Goal: Task Accomplishment & Management: Use online tool/utility

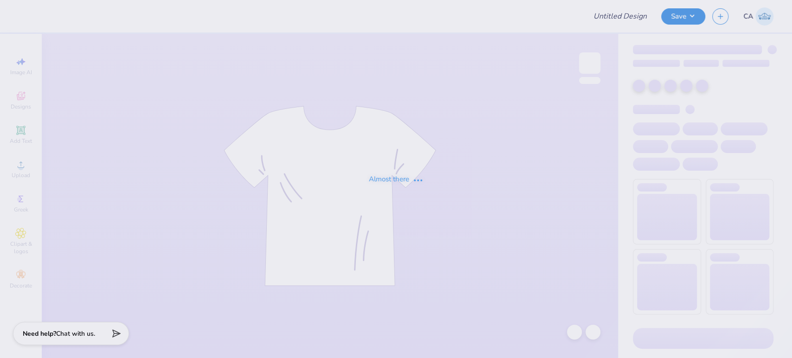
type input "FPS239669"
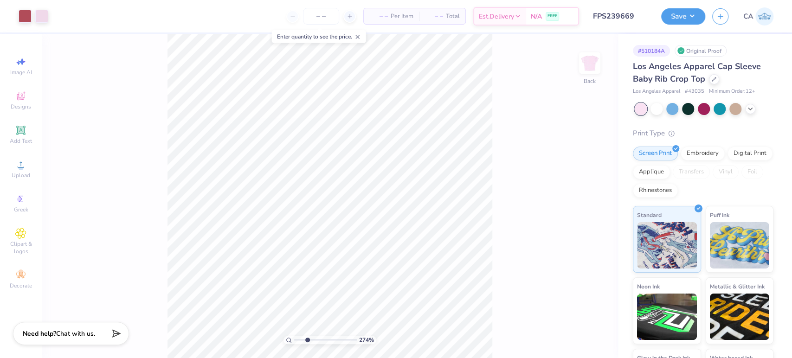
drag, startPoint x: 311, startPoint y: 340, endPoint x: 79, endPoint y: 239, distance: 252.8
type input "2.61"
click at [306, 338] on input "range" at bounding box center [325, 340] width 63 height 8
click at [25, 168] on icon at bounding box center [20, 164] width 11 height 11
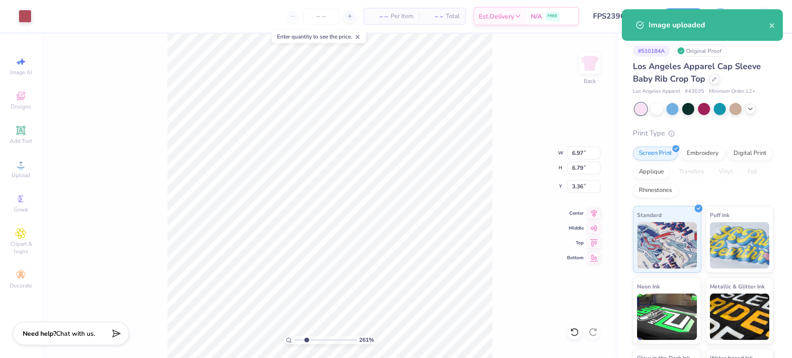
type input "3.44"
type input "3.35"
type input "2.00"
click at [579, 150] on input "3.44" at bounding box center [583, 153] width 33 height 13
type input "6.97"
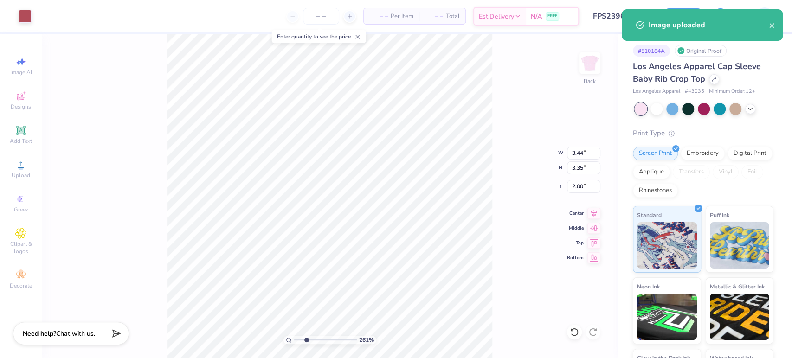
type input "6.79"
type input "3.36"
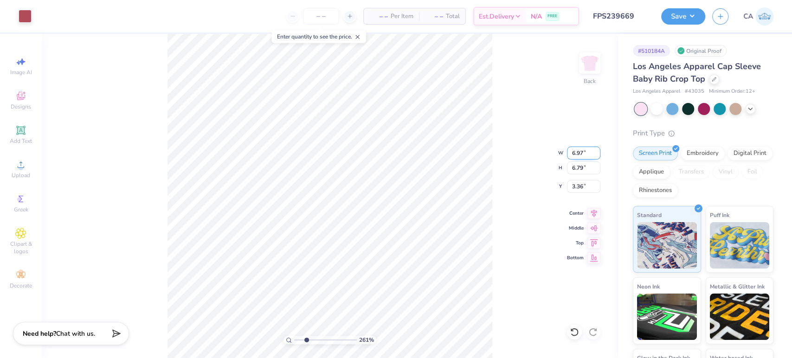
click at [583, 150] on input "6.97" at bounding box center [583, 153] width 33 height 13
paste input "3.44"
type input "3.44"
type input "3.35"
click at [575, 185] on input "5.08" at bounding box center [583, 186] width 33 height 13
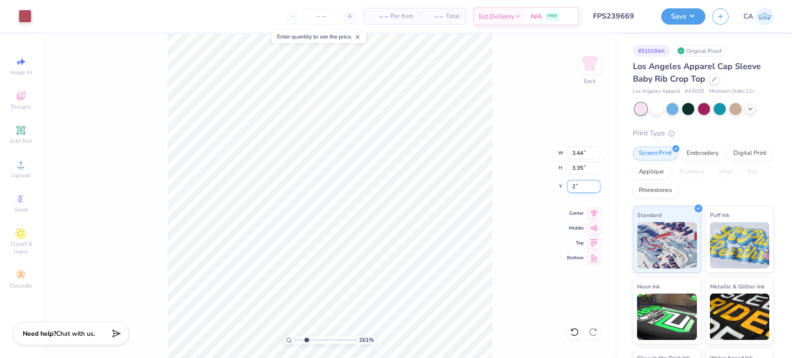
type input "2.00"
drag, startPoint x: 324, startPoint y: 337, endPoint x: 318, endPoint y: 341, distance: 7.1
click at [318, 341] on input "range" at bounding box center [325, 340] width 63 height 8
drag, startPoint x: 318, startPoint y: 341, endPoint x: 312, endPoint y: 318, distance: 23.6
click at [312, 336] on input "range" at bounding box center [325, 340] width 63 height 8
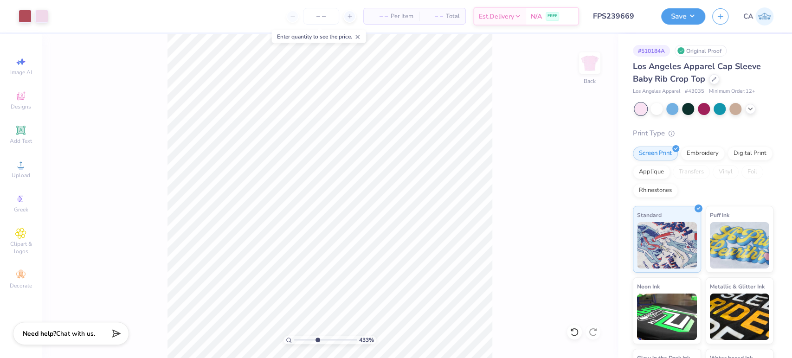
drag, startPoint x: 305, startPoint y: 342, endPoint x: 317, endPoint y: 337, distance: 13.3
click at [317, 337] on input "range" at bounding box center [325, 340] width 63 height 8
drag, startPoint x: 303, startPoint y: 340, endPoint x: 305, endPoint y: 333, distance: 7.3
type input "2.48"
click at [305, 336] on input "range" at bounding box center [325, 340] width 63 height 8
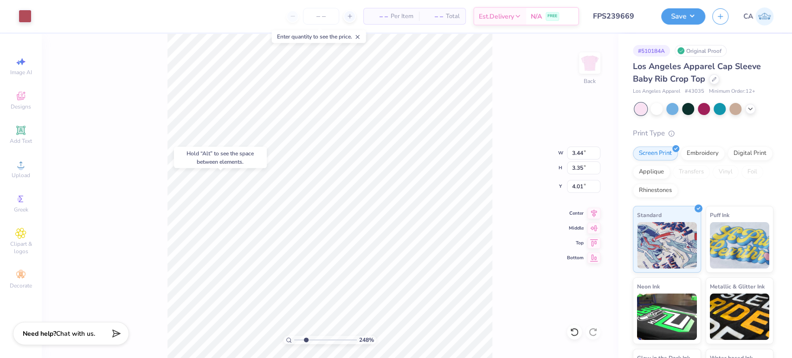
type input "2.00"
drag, startPoint x: 308, startPoint y: 337, endPoint x: 304, endPoint y: 335, distance: 4.8
type input "2.28"
click at [304, 336] on input "range" at bounding box center [325, 340] width 63 height 8
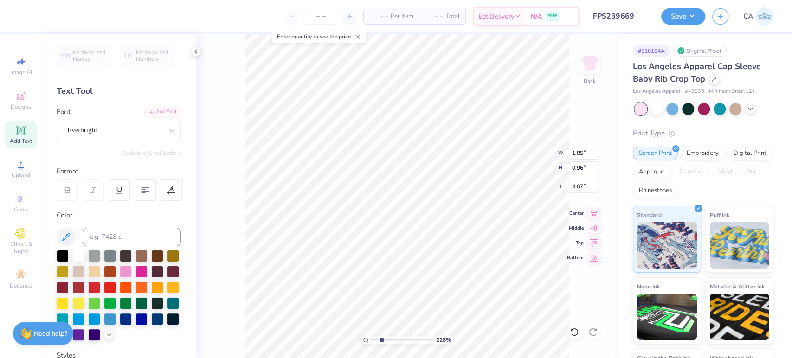
type input "2.95"
type input "3.44"
type input "3.35"
type input "2.00"
click at [26, 16] on div at bounding box center [25, 15] width 13 height 13
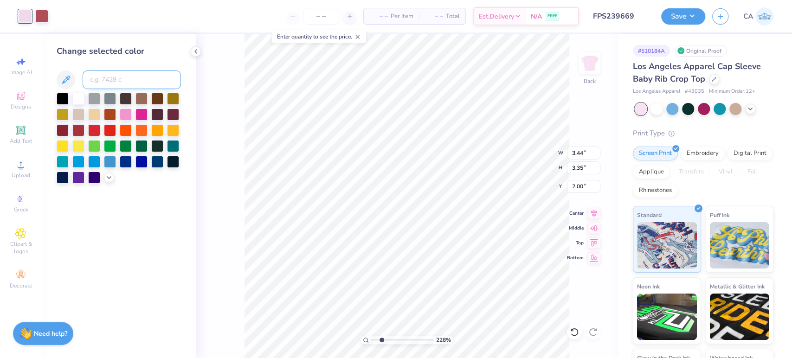
click at [122, 79] on input at bounding box center [132, 80] width 98 height 19
type input "7419"
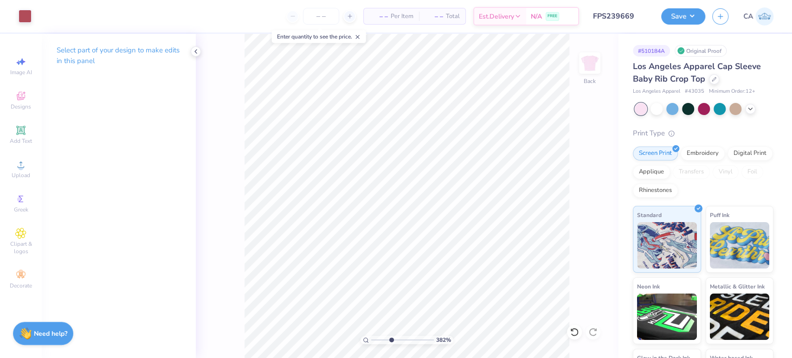
drag, startPoint x: 382, startPoint y: 341, endPoint x: 391, endPoint y: 338, distance: 8.8
type input "3.82"
click at [391, 338] on input "range" at bounding box center [402, 340] width 63 height 8
type input "1.91"
drag, startPoint x: 384, startPoint y: 340, endPoint x: 379, endPoint y: 337, distance: 5.4
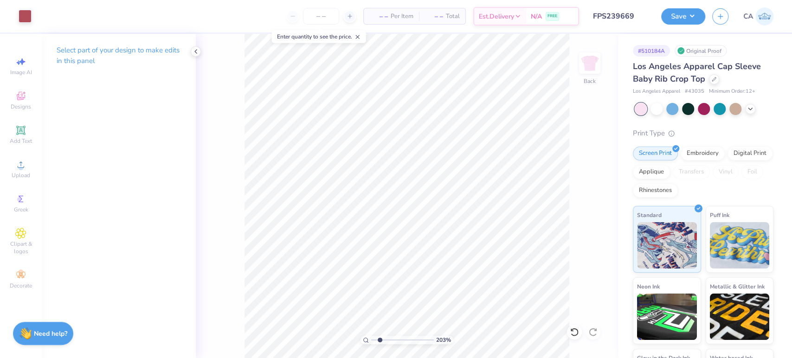
type input "2.03"
click at [379, 337] on input "range" at bounding box center [402, 340] width 63 height 8
click at [585, 189] on input "1.91" at bounding box center [583, 186] width 33 height 13
type input "2.00"
click at [585, 156] on input "3.44" at bounding box center [583, 153] width 33 height 13
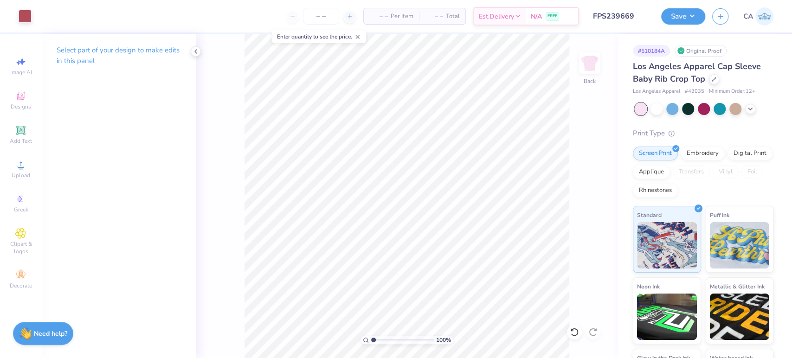
drag, startPoint x: 375, startPoint y: 339, endPoint x: 368, endPoint y: 336, distance: 7.9
type input "1"
click at [371, 337] on input "range" at bounding box center [402, 340] width 63 height 8
click at [678, 15] on button "Save" at bounding box center [683, 15] width 44 height 16
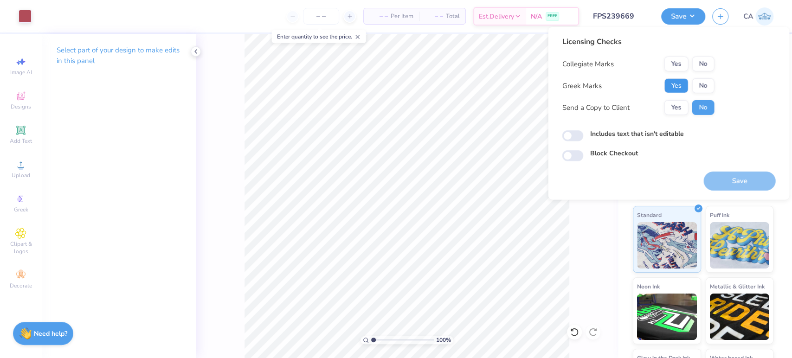
click at [671, 90] on button "Yes" at bounding box center [676, 85] width 24 height 15
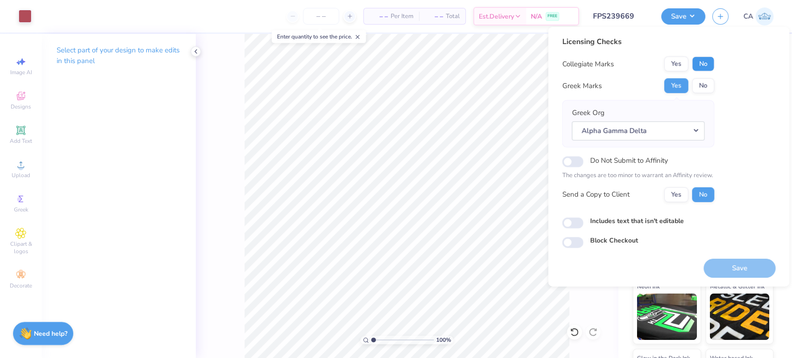
click at [696, 61] on button "No" at bounding box center [703, 64] width 22 height 15
click at [712, 268] on button "Save" at bounding box center [739, 267] width 72 height 19
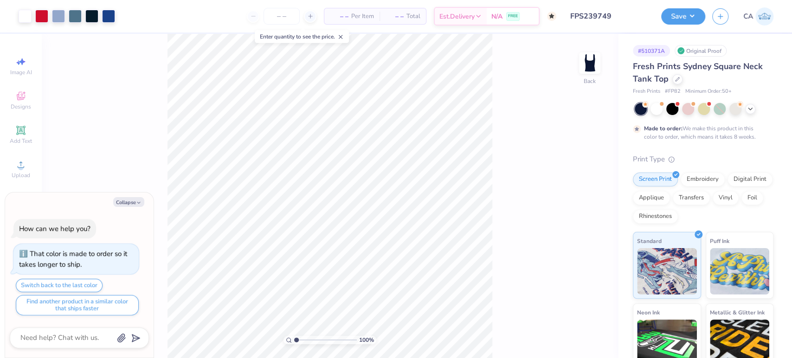
click at [619, 18] on input "FPS239749" at bounding box center [608, 16] width 91 height 19
click at [612, 15] on input "FPS239749" at bounding box center [608, 16] width 91 height 19
click at [17, 168] on icon at bounding box center [20, 164] width 11 height 11
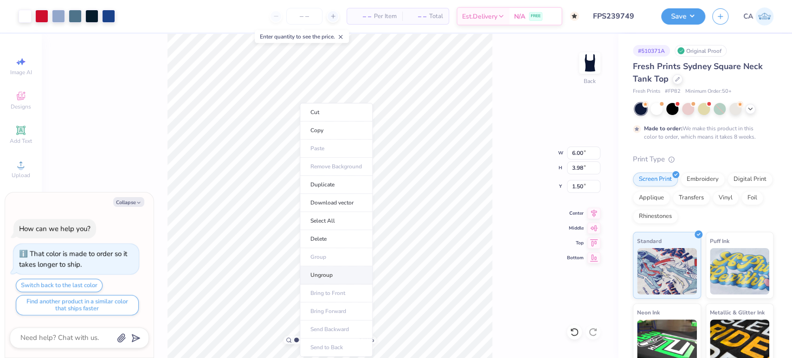
click at [320, 274] on li "Ungroup" at bounding box center [336, 275] width 73 height 18
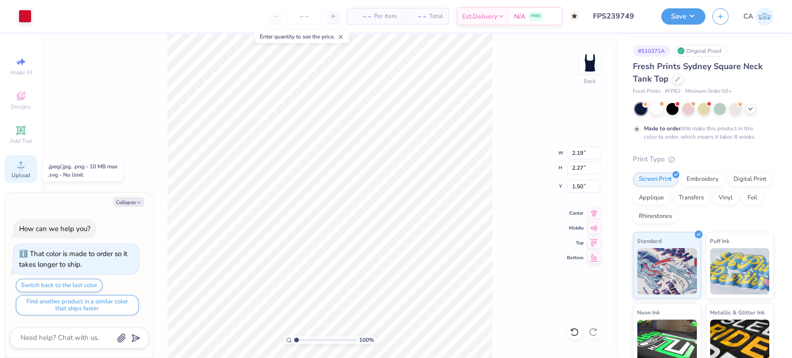
click at [19, 172] on div "Upload" at bounding box center [21, 168] width 32 height 27
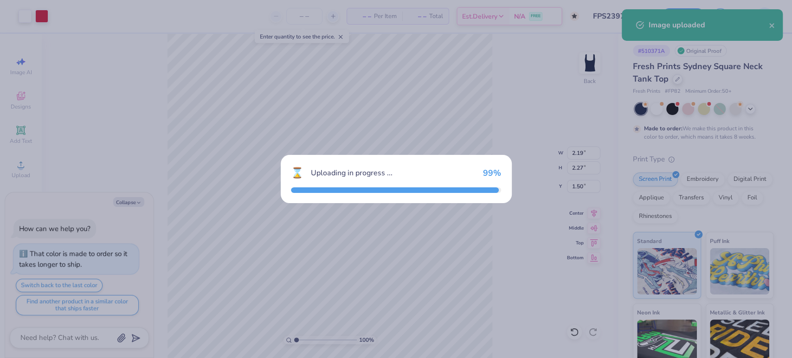
type textarea "x"
type input "7.03"
type input "4.57"
type input "4.21"
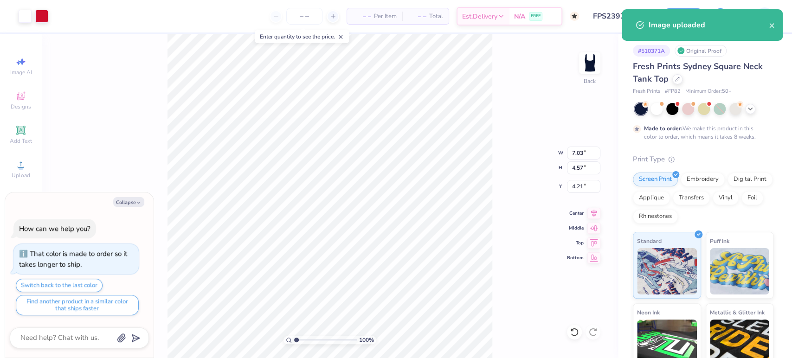
type textarea "x"
type input "2.19"
type input "2.27"
type input "1.50"
type textarea "x"
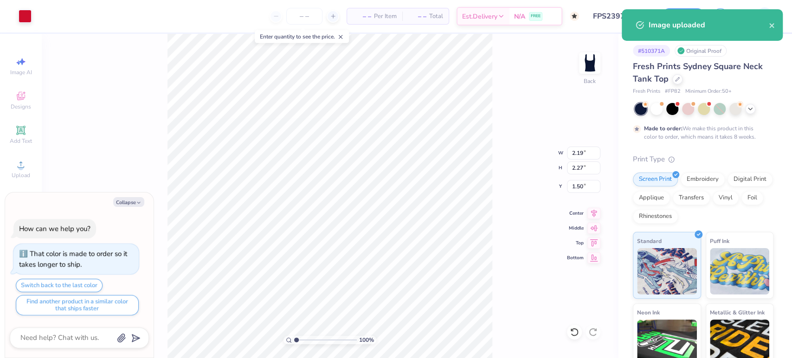
type input "7.03"
type input "7.29"
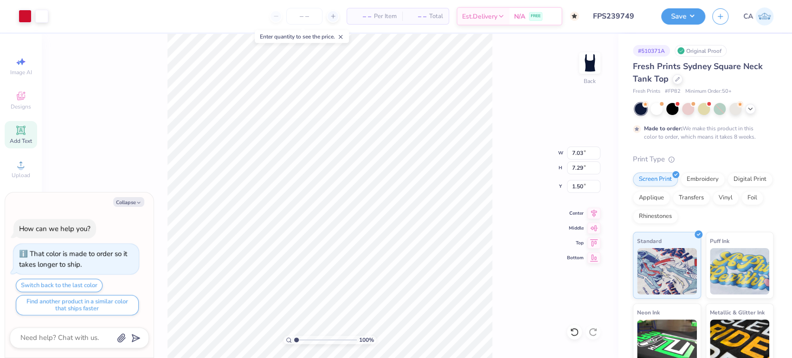
click at [19, 135] on icon at bounding box center [20, 130] width 9 height 9
click at [120, 202] on button "Collapse" at bounding box center [128, 202] width 31 height 10
type textarea "x"
type input "3.79"
type input "1.10"
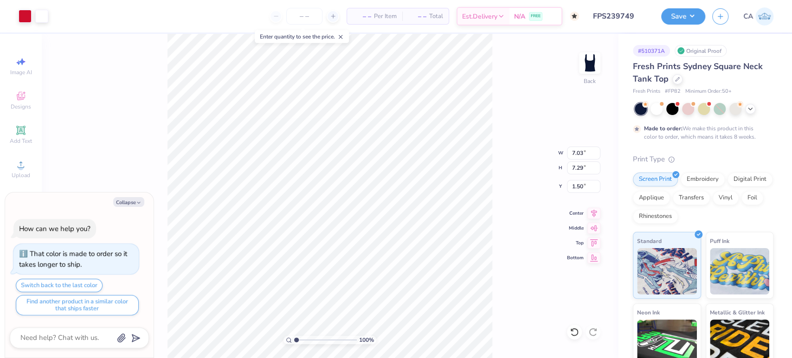
type input "5.95"
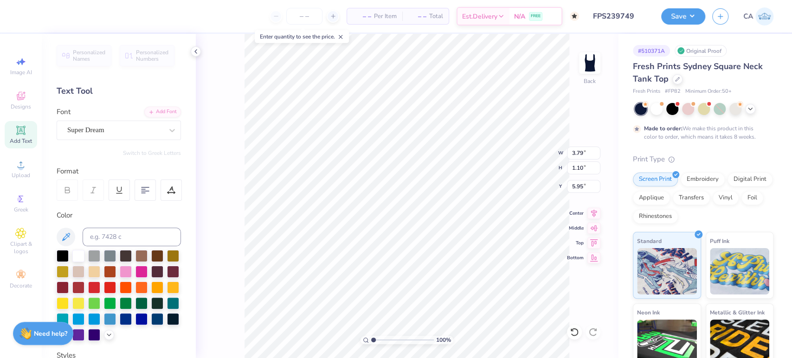
type input "2.19"
type input "2.27"
type input "1.50"
type input "7.03"
type input "4.57"
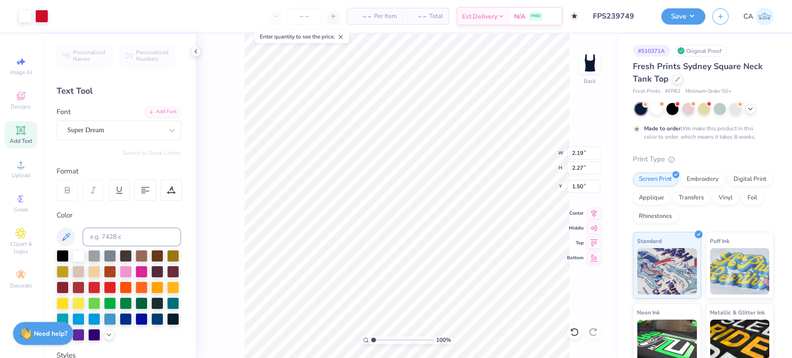
type input "4.21"
type input "2.76"
click at [384, 341] on input "range" at bounding box center [402, 340] width 63 height 8
type input "1.93"
type input "1.89"
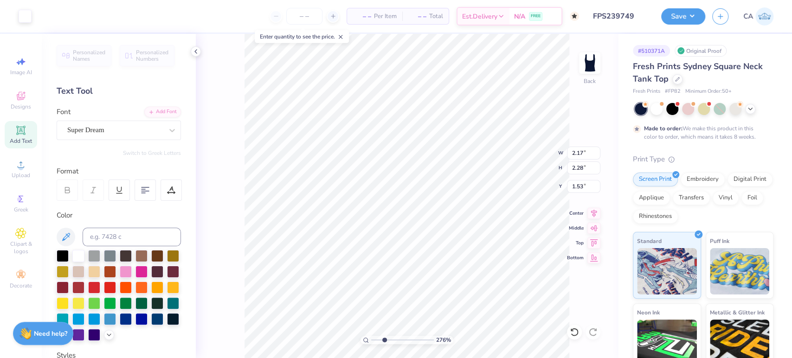
type input "3.45"
type input "6.00"
type input "3.84"
type input "1.50"
click at [575, 154] on input "6.00" at bounding box center [583, 153] width 33 height 13
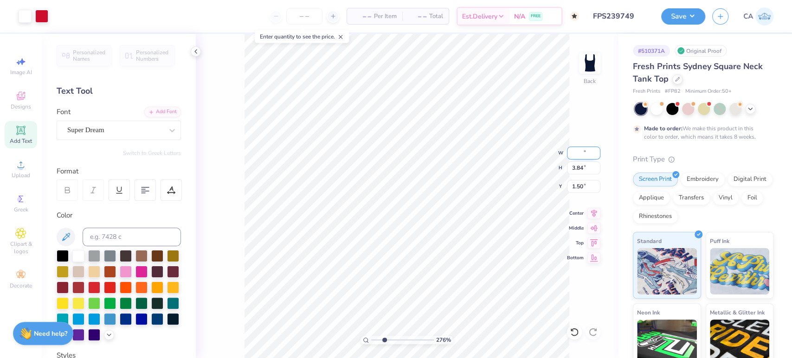
type input "7.03"
type input "4.57"
type input "4.21"
type input "1.84"
type input "1.90"
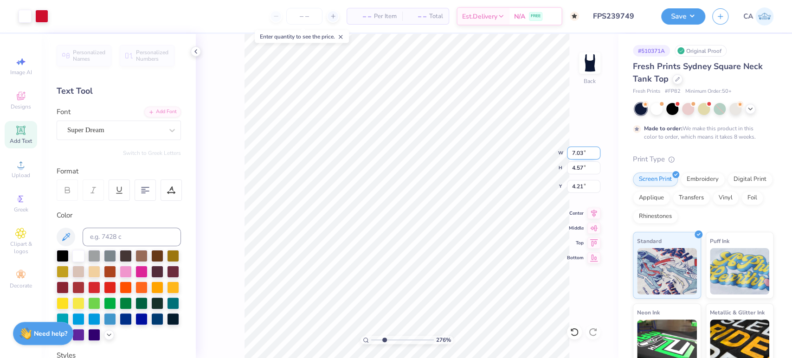
type input "3.47"
type input "1.93"
type input "1.89"
type input "3.45"
click at [573, 153] on input "7.03" at bounding box center [583, 153] width 33 height 13
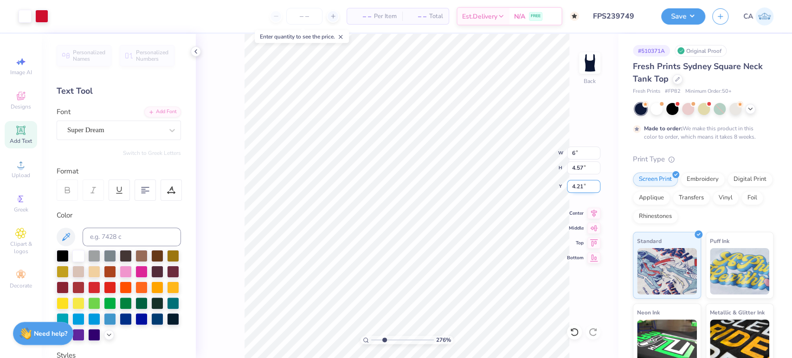
click at [582, 186] on input "4.21" at bounding box center [583, 186] width 33 height 13
type input "6.00"
type input "3.90"
click at [582, 186] on input "4.55" at bounding box center [583, 186] width 33 height 13
type input "1.50"
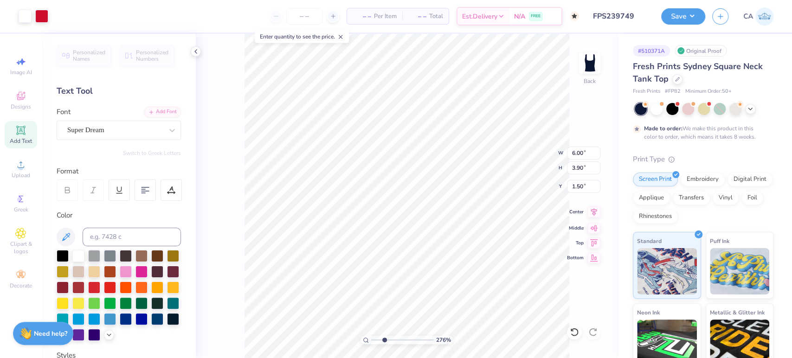
click at [595, 214] on icon at bounding box center [593, 211] width 13 height 11
click at [522, 348] on li "Send to Back" at bounding box center [541, 348] width 73 height 18
type input "3.42"
click at [388, 338] on input "range" at bounding box center [402, 340] width 63 height 8
click at [60, 15] on div at bounding box center [58, 15] width 13 height 13
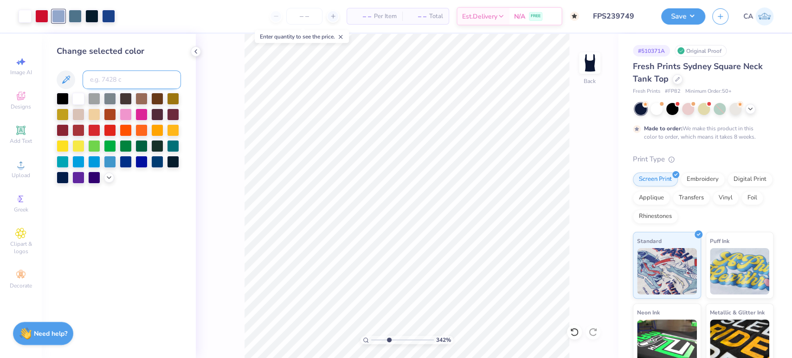
click at [106, 80] on input at bounding box center [132, 80] width 98 height 19
type input "656"
click at [104, 17] on div at bounding box center [108, 15] width 13 height 13
click at [96, 81] on input at bounding box center [132, 80] width 98 height 19
type input "5415"
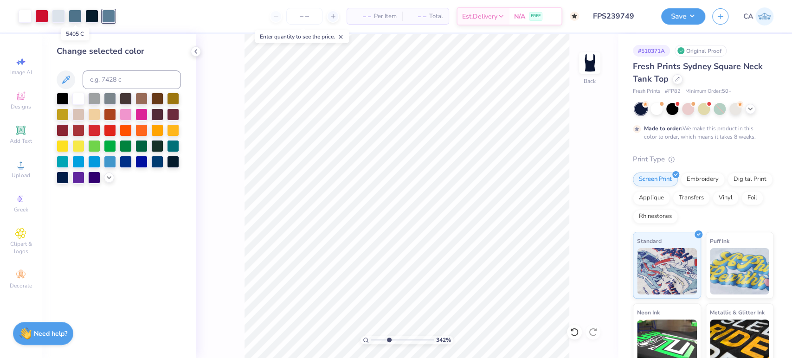
click at [83, 12] on div at bounding box center [67, 16] width 96 height 13
click at [78, 14] on div at bounding box center [75, 15] width 13 height 13
click at [122, 81] on input at bounding box center [132, 80] width 98 height 19
type input "630"
click at [89, 18] on div at bounding box center [91, 15] width 13 height 13
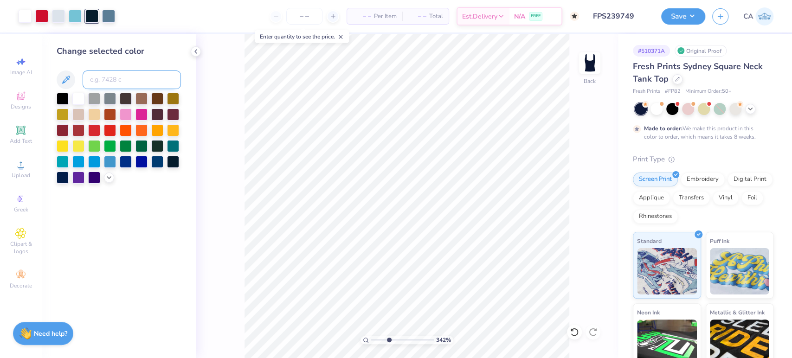
click at [115, 79] on input at bounding box center [132, 80] width 98 height 19
type input "5435"
click at [574, 333] on icon at bounding box center [574, 331] width 9 height 9
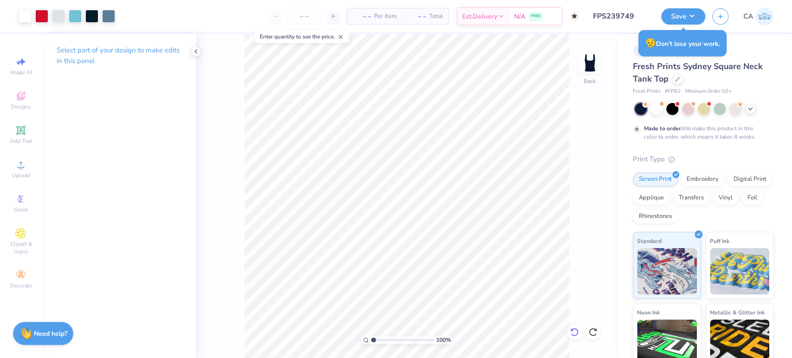
click at [574, 337] on div at bounding box center [574, 332] width 15 height 15
click at [573, 336] on icon at bounding box center [574, 332] width 8 height 8
click at [575, 333] on icon at bounding box center [574, 331] width 9 height 9
drag, startPoint x: 382, startPoint y: 340, endPoint x: 389, endPoint y: 340, distance: 7.0
click at [378, 341] on input "range" at bounding box center [402, 340] width 63 height 8
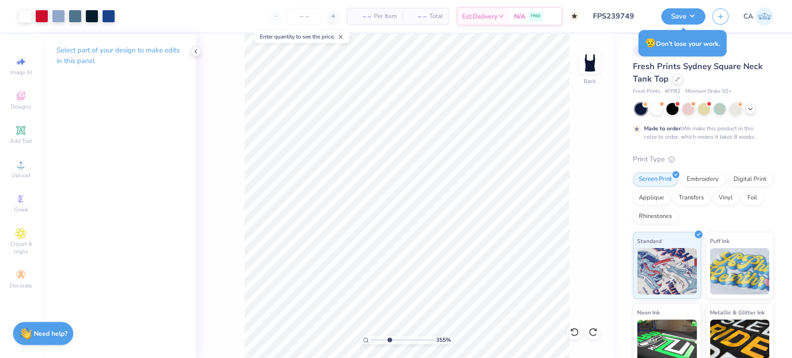
click at [389, 340] on input "range" at bounding box center [402, 340] width 63 height 8
drag, startPoint x: 389, startPoint y: 340, endPoint x: 375, endPoint y: 341, distance: 13.9
click at [375, 343] on input "range" at bounding box center [402, 340] width 63 height 8
drag, startPoint x: 375, startPoint y: 341, endPoint x: 382, endPoint y: 340, distance: 7.1
click at [375, 340] on input "range" at bounding box center [402, 340] width 63 height 8
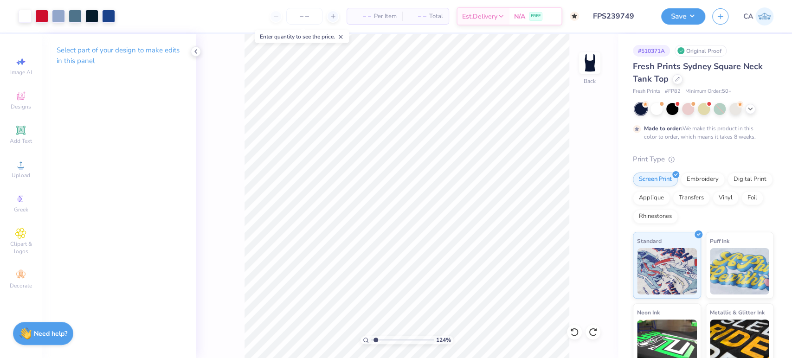
click at [372, 340] on input "range" at bounding box center [402, 340] width 63 height 8
click at [382, 340] on input "range" at bounding box center [402, 340] width 63 height 8
type input "2.96"
click at [385, 339] on input "range" at bounding box center [402, 340] width 63 height 8
click at [93, 14] on div at bounding box center [91, 15] width 13 height 13
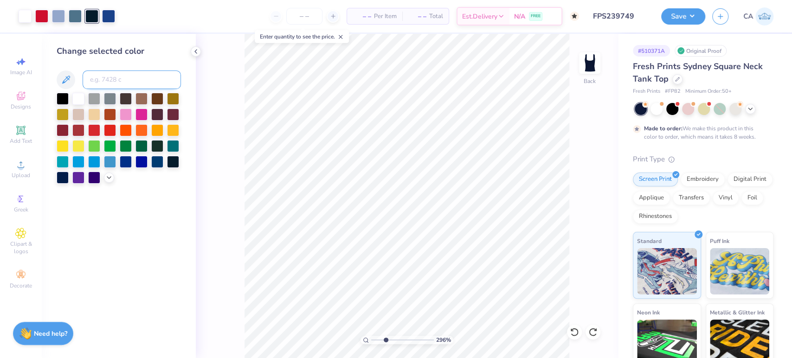
click at [110, 83] on input at bounding box center [132, 80] width 98 height 19
type input "5415"
click at [109, 16] on div at bounding box center [108, 15] width 13 height 13
click at [103, 82] on input at bounding box center [132, 80] width 98 height 19
type input "5435"
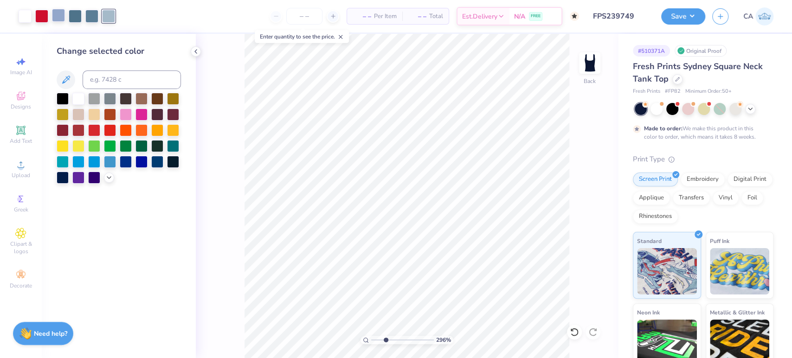
click at [62, 20] on div at bounding box center [58, 15] width 13 height 13
click at [117, 82] on input at bounding box center [132, 80] width 98 height 19
type input "656"
click at [78, 18] on div at bounding box center [75, 15] width 13 height 13
click at [115, 84] on input at bounding box center [132, 80] width 98 height 19
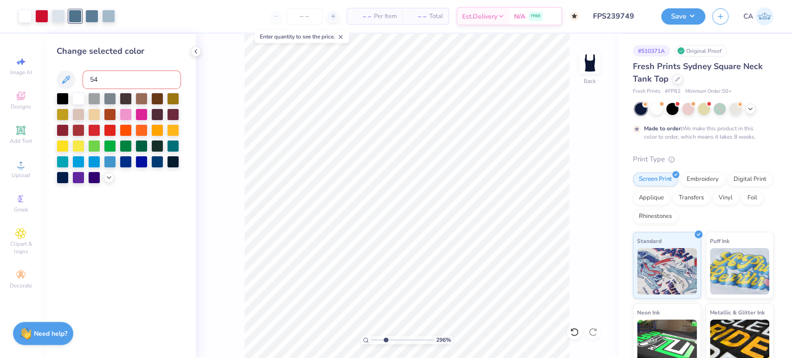
type input "542"
type input "5.21"
click at [399, 342] on input "range" at bounding box center [402, 340] width 63 height 8
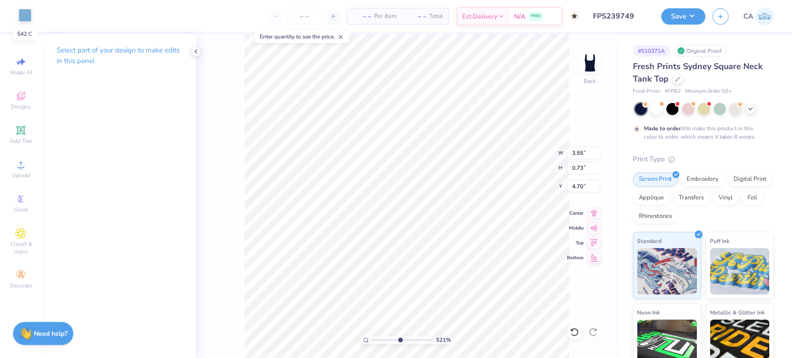
click at [28, 16] on div at bounding box center [25, 15] width 13 height 13
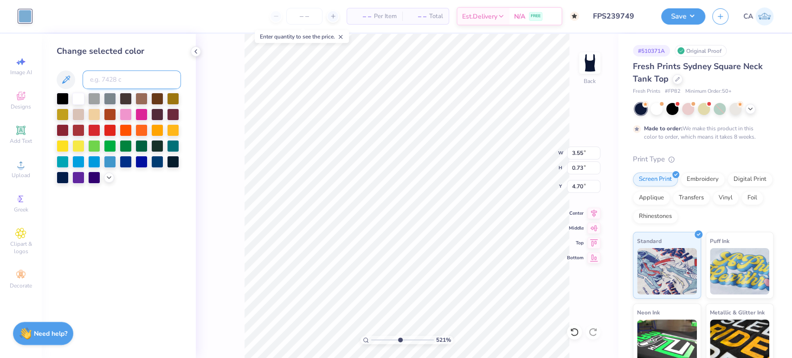
click at [105, 77] on input at bounding box center [132, 80] width 98 height 19
type input "5415"
type input "6.00"
type input "3.90"
type input "1.50"
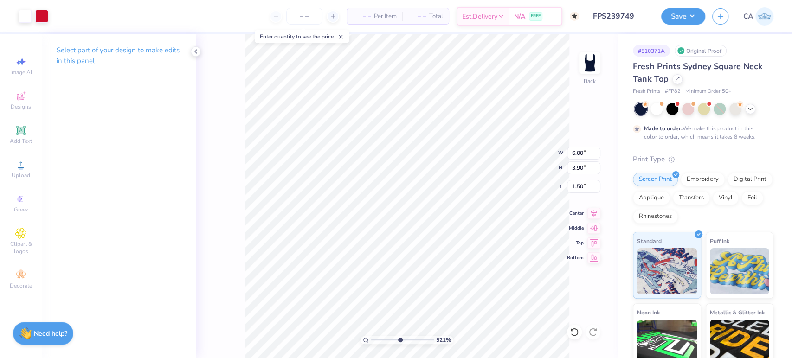
drag, startPoint x: 390, startPoint y: 340, endPoint x: 378, endPoint y: 338, distance: 12.6
click at [382, 340] on input "range" at bounding box center [402, 340] width 63 height 8
click at [377, 338] on input "range" at bounding box center [402, 340] width 63 height 8
type input "1.3"
click at [375, 337] on input "range" at bounding box center [402, 340] width 63 height 8
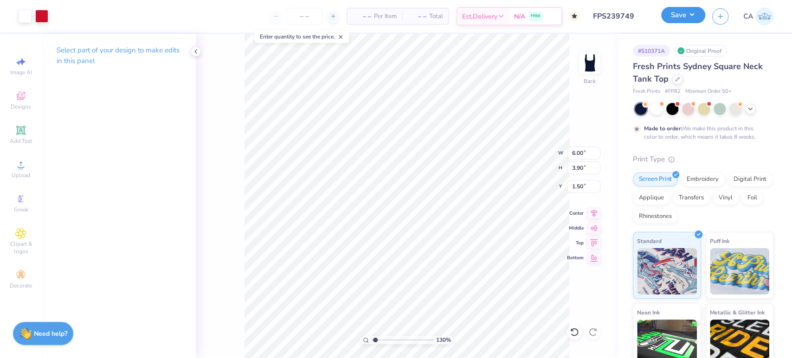
click at [681, 13] on button "Save" at bounding box center [683, 15] width 44 height 16
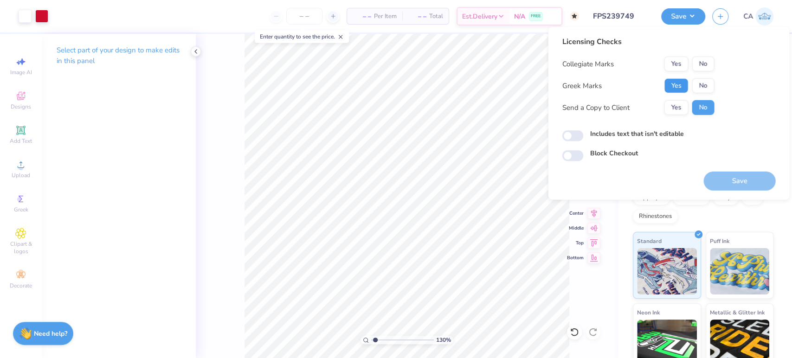
click at [668, 82] on button "Yes" at bounding box center [676, 85] width 24 height 15
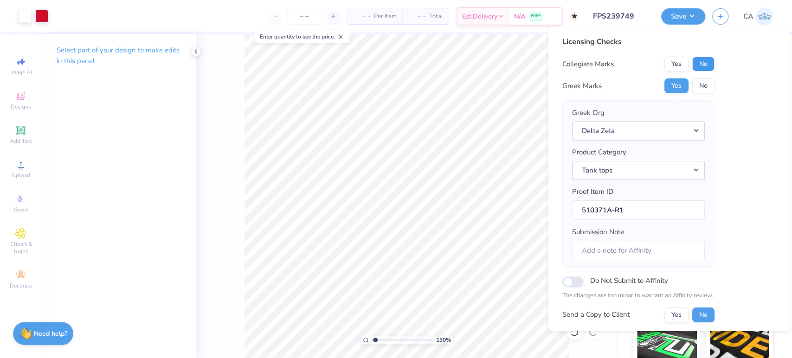
click at [695, 66] on button "No" at bounding box center [703, 64] width 22 height 15
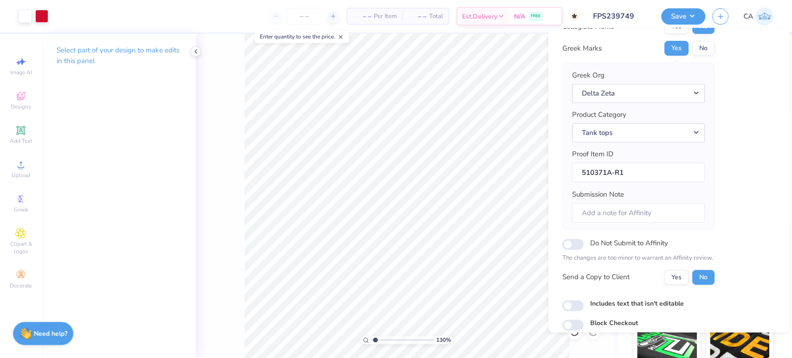
scroll to position [74, 0]
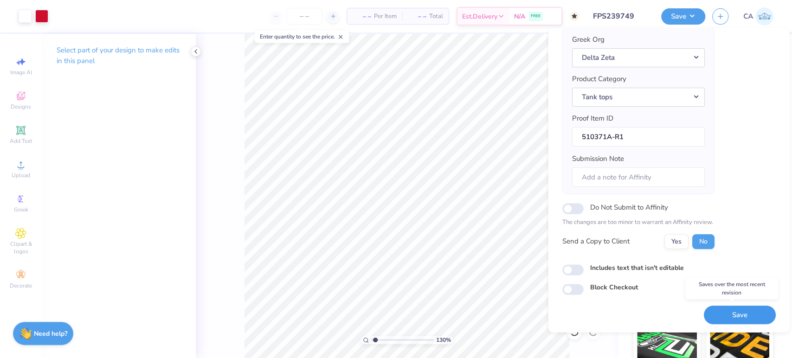
click at [719, 313] on button "Save" at bounding box center [739, 315] width 72 height 19
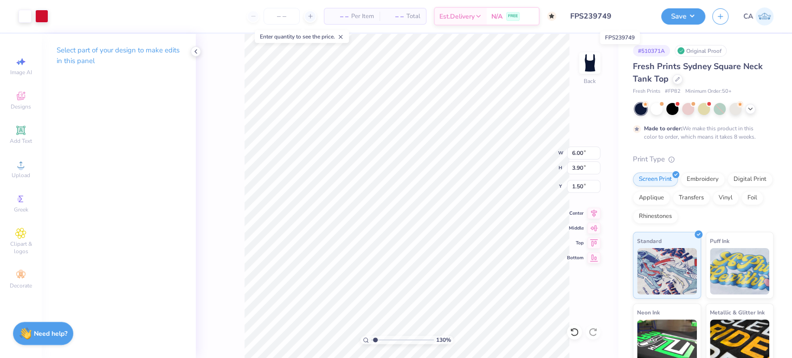
click at [622, 18] on input "FPS239749" at bounding box center [608, 16] width 91 height 19
click at [623, 18] on input "FPS239749" at bounding box center [608, 16] width 91 height 19
click at [582, 13] on input "FPS239749" at bounding box center [608, 16] width 91 height 19
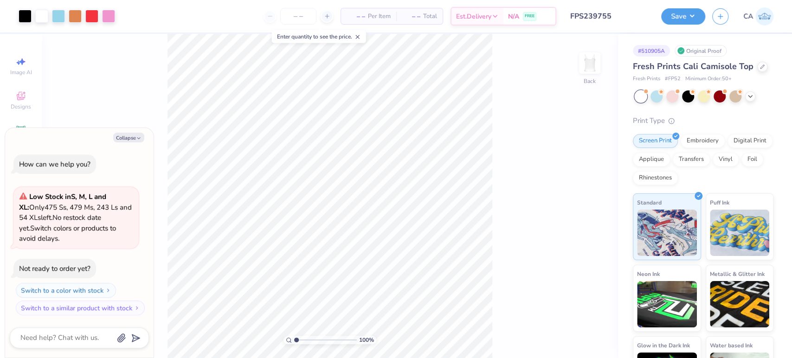
click at [602, 19] on input "FPS239755" at bounding box center [608, 16] width 91 height 19
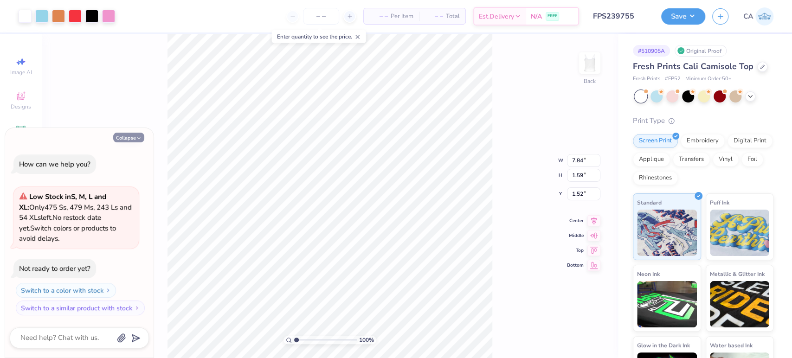
click at [123, 138] on button "Collapse" at bounding box center [128, 138] width 31 height 10
type textarea "x"
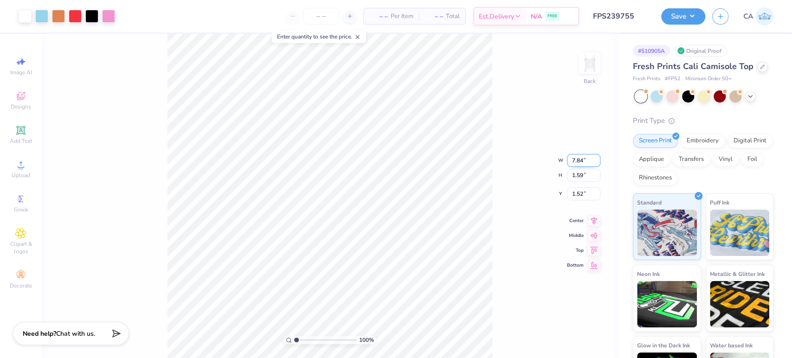
click at [577, 165] on input "7.84" at bounding box center [583, 160] width 33 height 13
click at [14, 170] on div "Upload" at bounding box center [21, 168] width 32 height 27
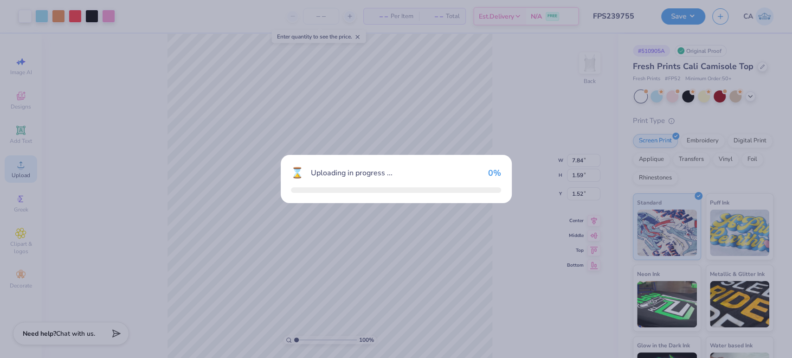
type input "9.19"
type input "1.86"
type input "6.07"
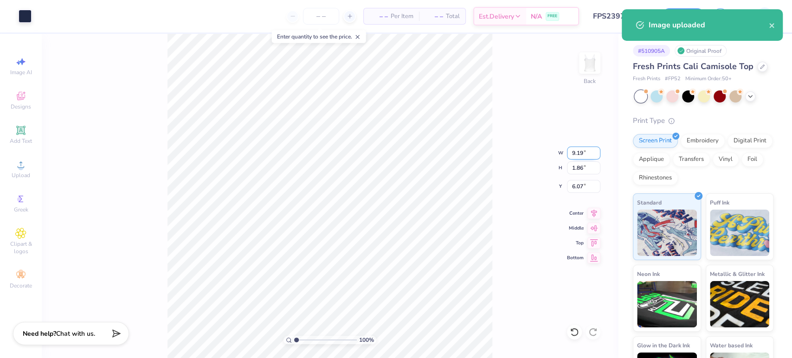
click at [575, 154] on input "9.19" at bounding box center [583, 153] width 33 height 13
paste input "7.84"
type input "7.84"
type input "1.59"
click at [581, 183] on input "6.21" at bounding box center [583, 186] width 33 height 13
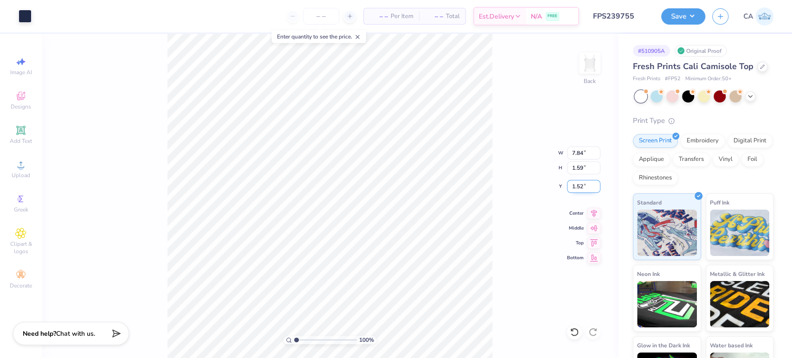
type input "1.52"
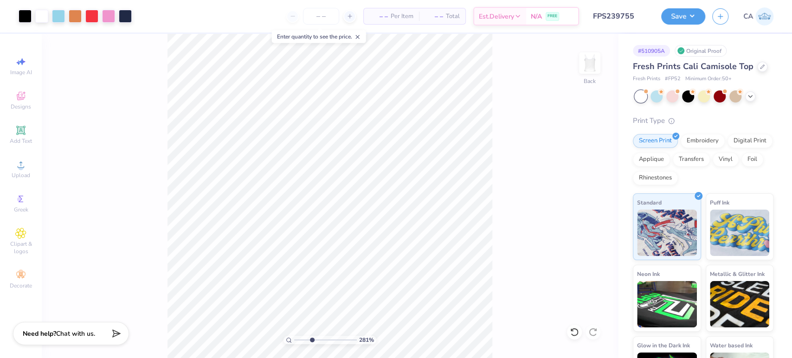
drag, startPoint x: 303, startPoint y: 338, endPoint x: 314, endPoint y: 335, distance: 11.0
type input "3.87"
click at [314, 336] on input "range" at bounding box center [325, 340] width 63 height 8
type input "5.51"
type input "0.48"
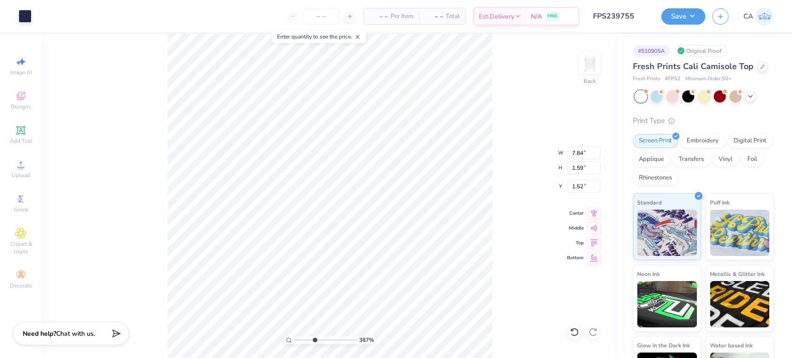
type input "3.35"
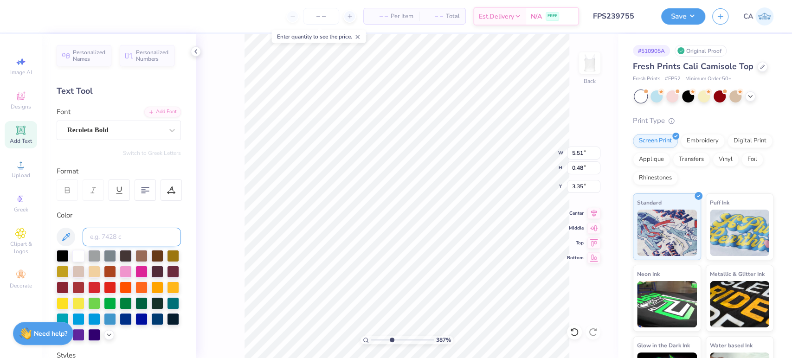
click at [103, 238] on input at bounding box center [132, 237] width 98 height 19
type input "533"
drag, startPoint x: 378, startPoint y: 340, endPoint x: 368, endPoint y: 336, distance: 11.0
type input "1"
click at [371, 336] on input "range" at bounding box center [402, 340] width 63 height 8
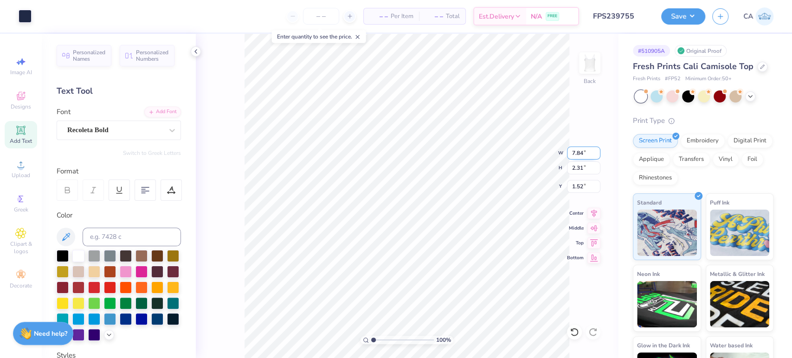
click at [580, 153] on input "7.84" at bounding box center [583, 153] width 33 height 13
type input "7.00"
type input "2.06"
click at [584, 186] on input "1.65" at bounding box center [583, 186] width 33 height 13
type input "2"
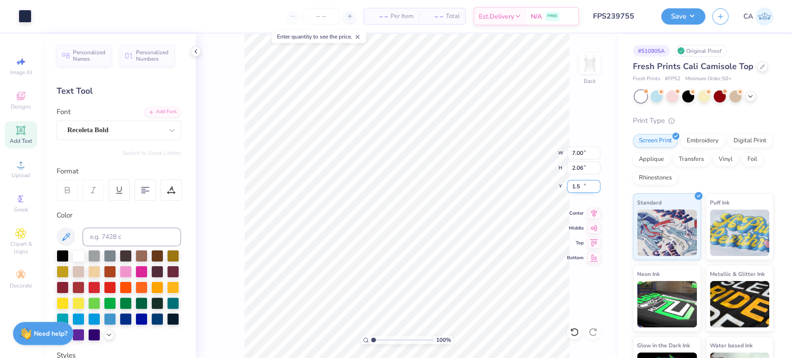
type input "1.50"
click at [675, 10] on button "Save" at bounding box center [683, 15] width 44 height 16
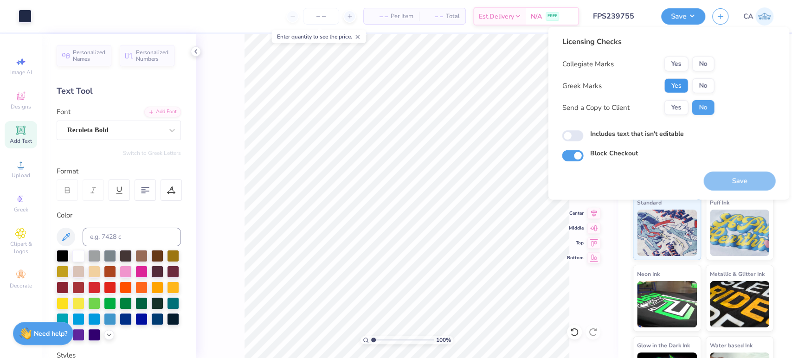
click at [681, 91] on button "Yes" at bounding box center [676, 85] width 24 height 15
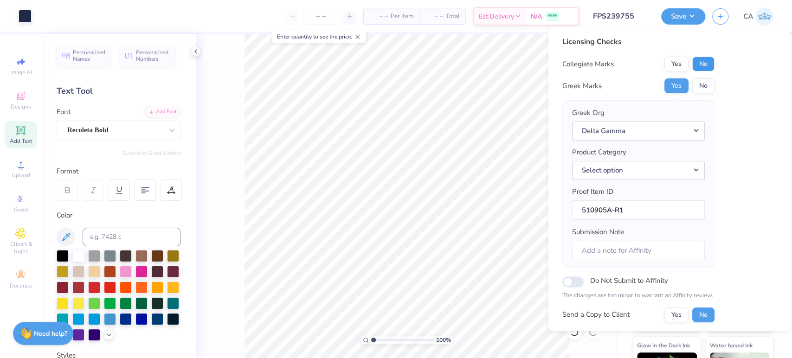
click at [698, 68] on button "No" at bounding box center [703, 64] width 22 height 15
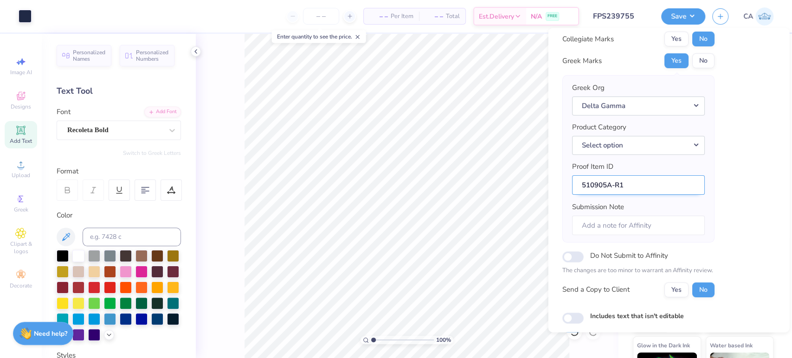
scroll to position [51, 0]
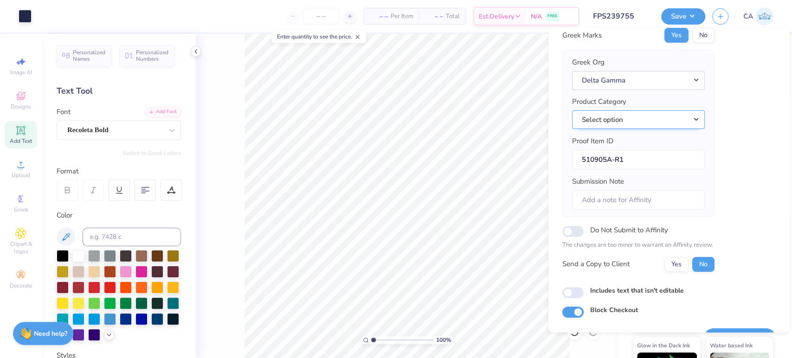
click at [660, 123] on button "Select option" at bounding box center [637, 119] width 133 height 19
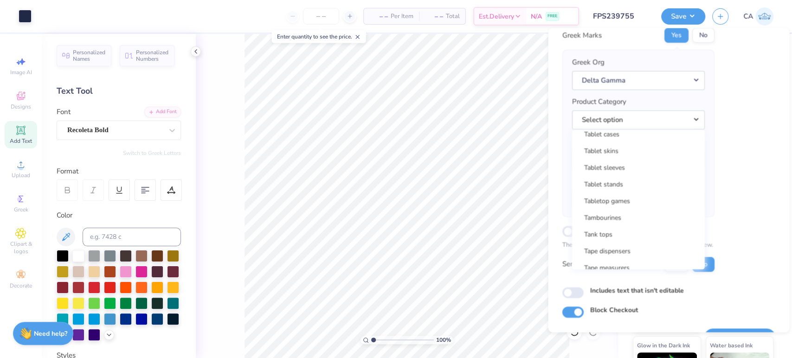
scroll to position [14916, 0]
click at [622, 231] on link "Tank tops" at bounding box center [637, 236] width 125 height 15
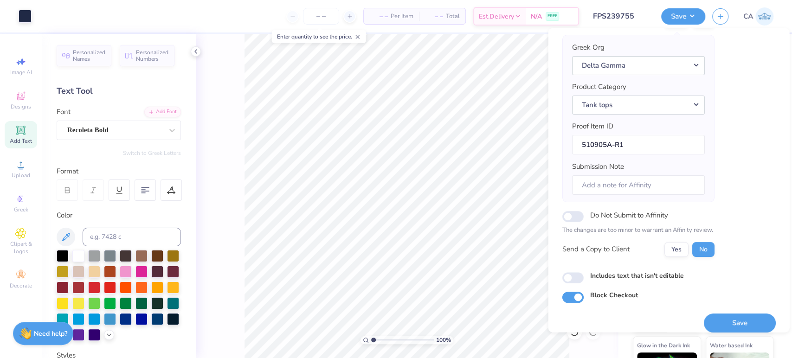
scroll to position [74, 0]
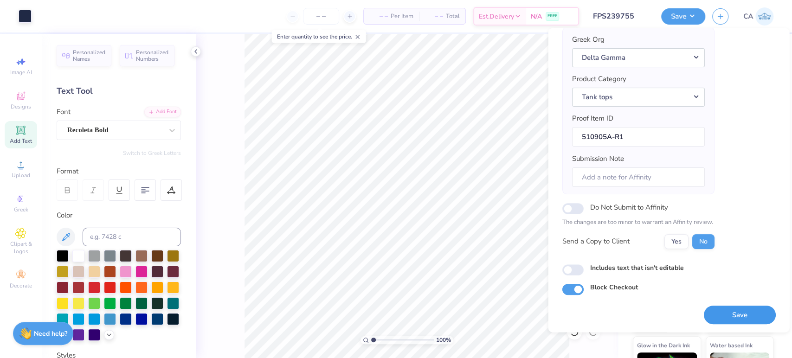
click at [737, 312] on button "Save" at bounding box center [739, 315] width 72 height 19
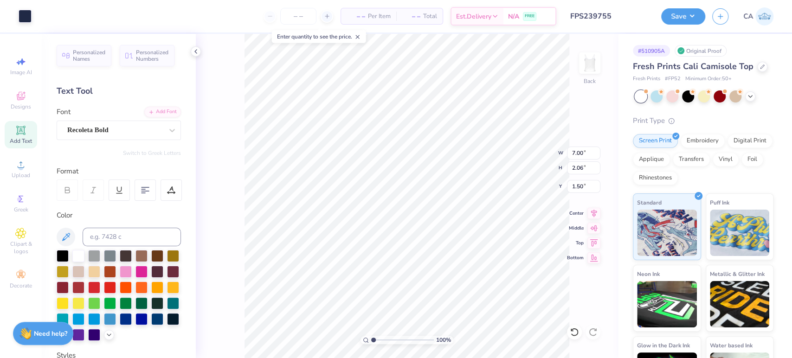
click at [608, 14] on input "FPS239755" at bounding box center [608, 16] width 91 height 19
